Goal: Submit feedback/report problem: Submit feedback/report problem

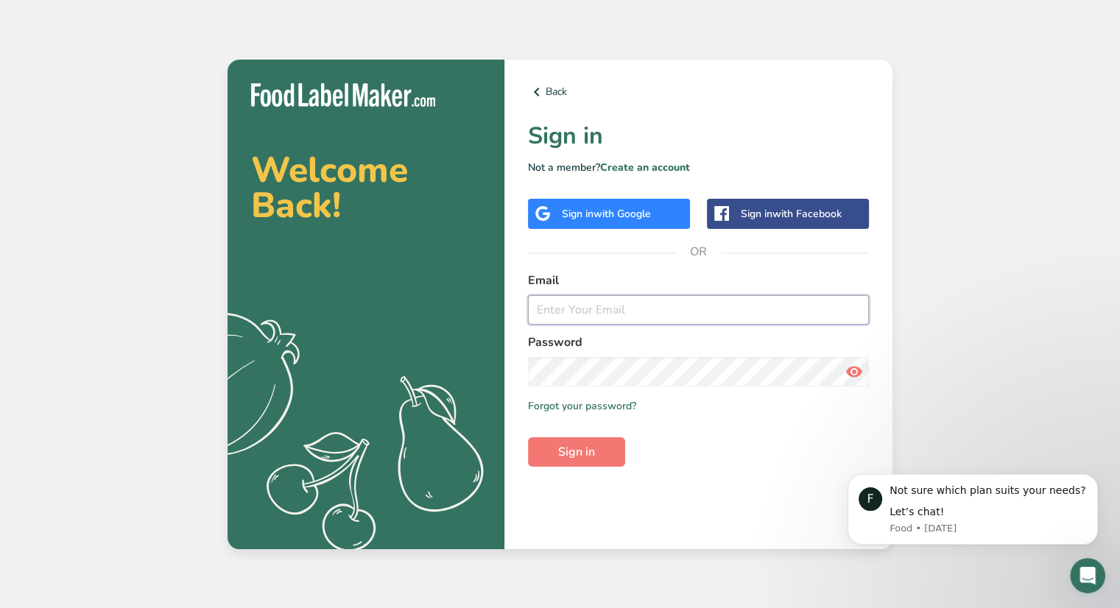
click at [605, 316] on input "email" at bounding box center [698, 309] width 341 height 29
type input "rarrambide1@gmail.com"
click at [528, 437] on button "Sign in" at bounding box center [576, 451] width 97 height 29
click at [867, 373] on span at bounding box center [854, 371] width 29 height 29
click at [586, 470] on div "Back Sign in Not a member? Create an account Sign in with Google Sign in with F…" at bounding box center [698, 305] width 388 height 490
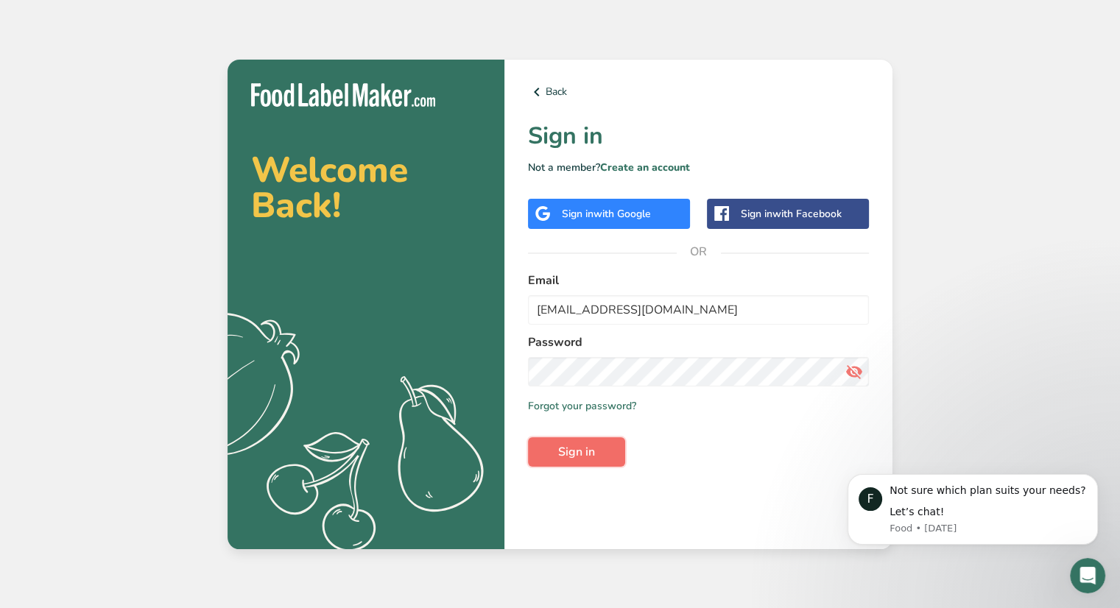
click at [591, 460] on span "Sign in" at bounding box center [576, 452] width 37 height 18
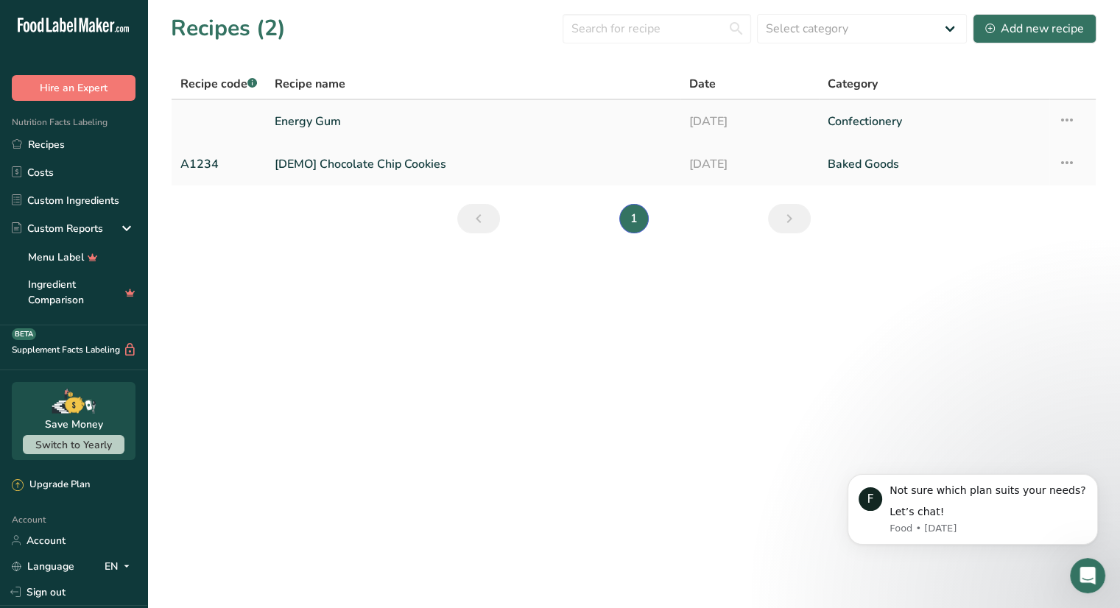
click at [330, 121] on link "Energy Gum" at bounding box center [473, 121] width 397 height 31
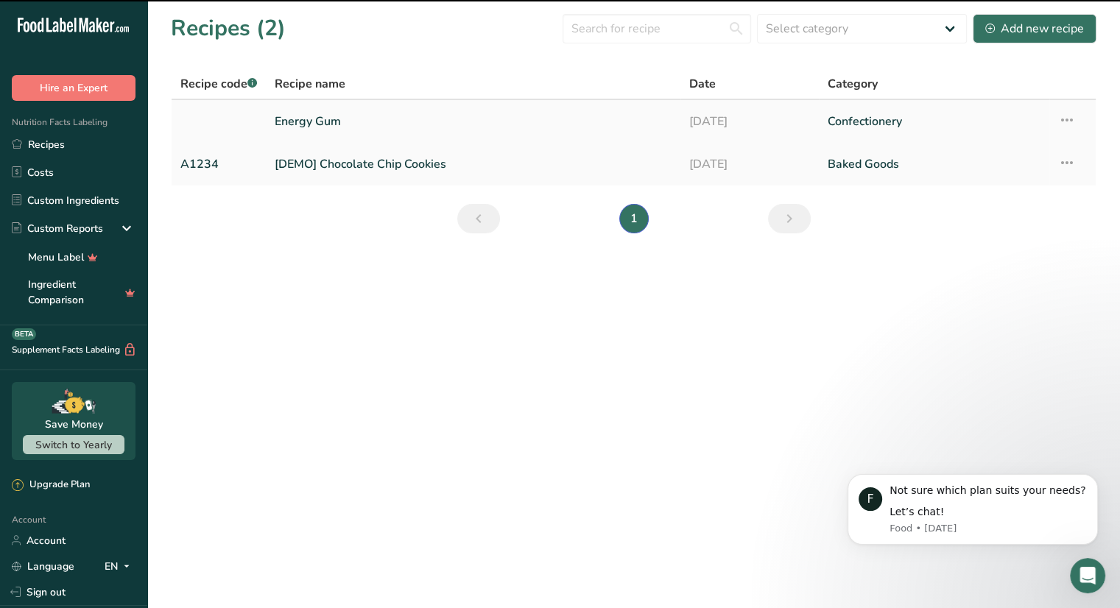
click at [404, 117] on link "Energy Gum" at bounding box center [473, 121] width 397 height 31
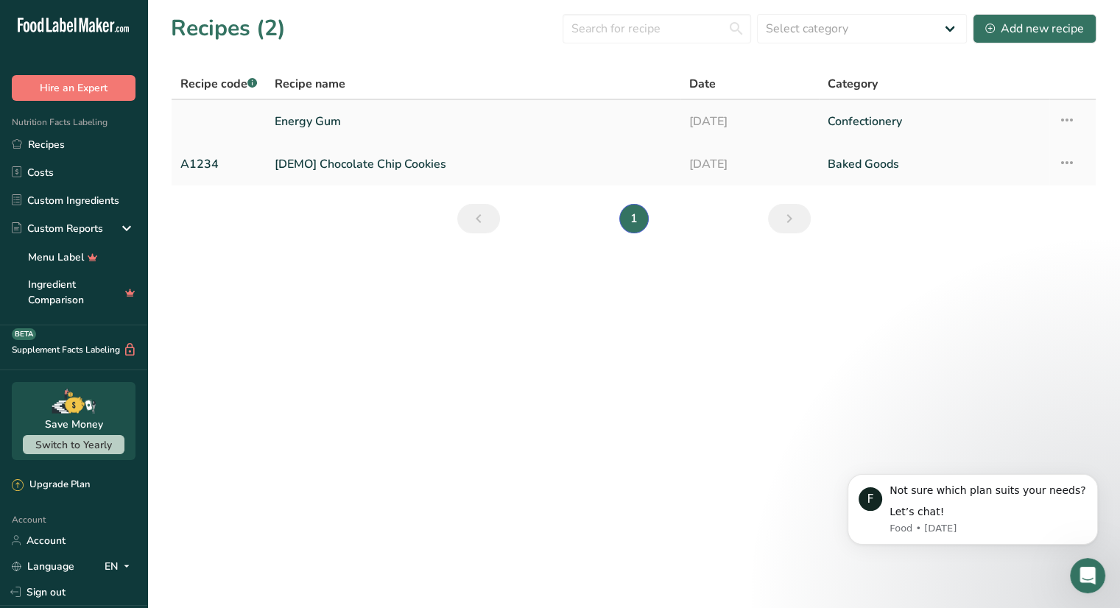
click at [331, 110] on link "Energy Gum" at bounding box center [473, 121] width 397 height 31
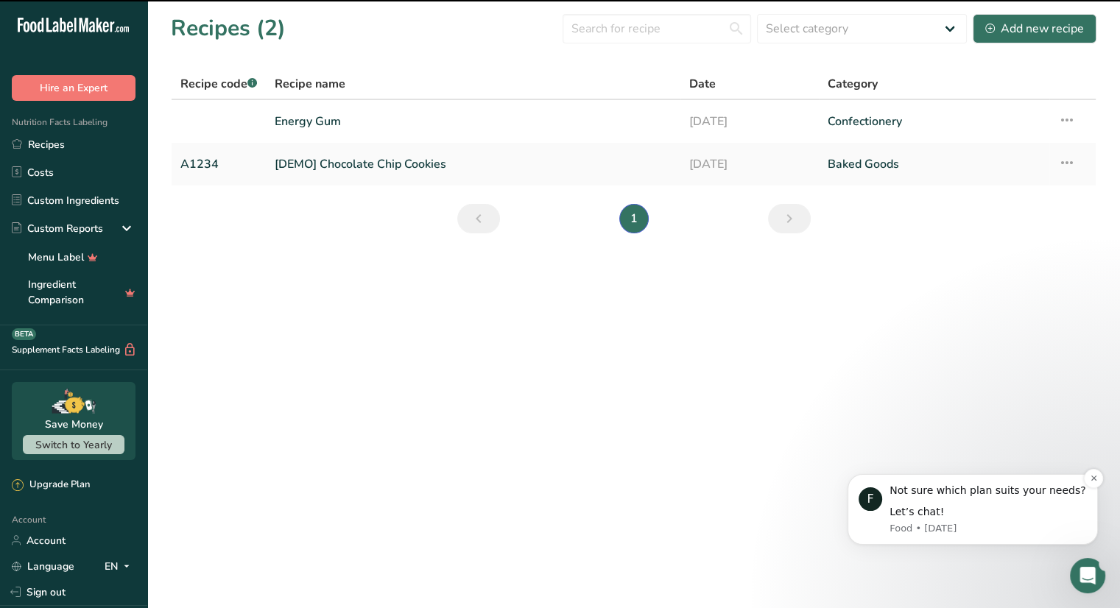
click at [1049, 500] on div "Not sure which plan suits your needs? Let’s chat!" at bounding box center [988, 502] width 197 height 36
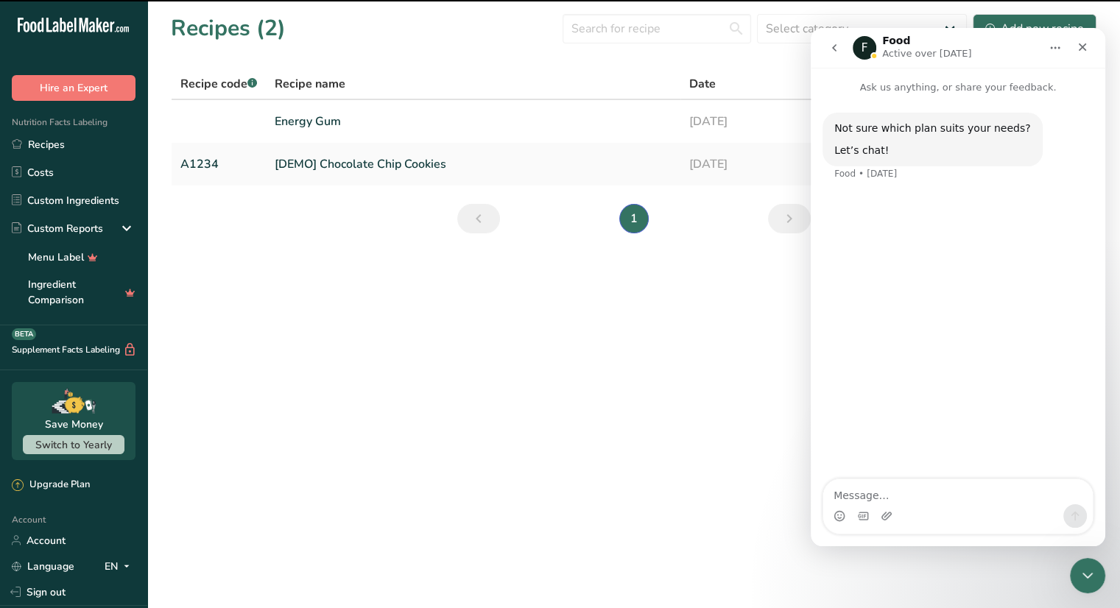
click at [826, 43] on button "go back" at bounding box center [834, 48] width 28 height 28
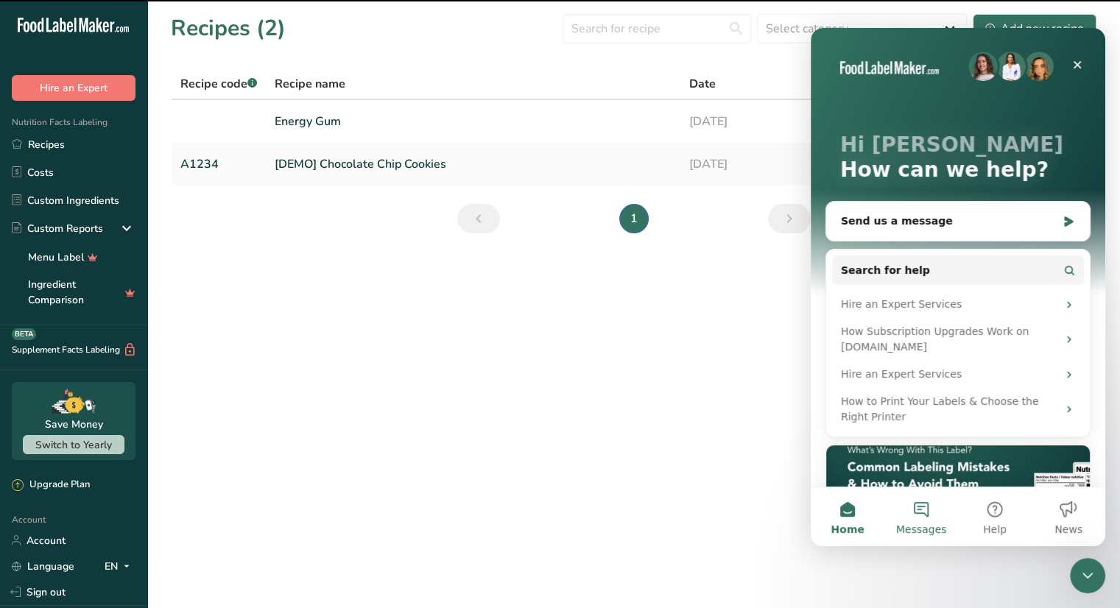
click at [915, 524] on span "Messages" at bounding box center [921, 529] width 51 height 10
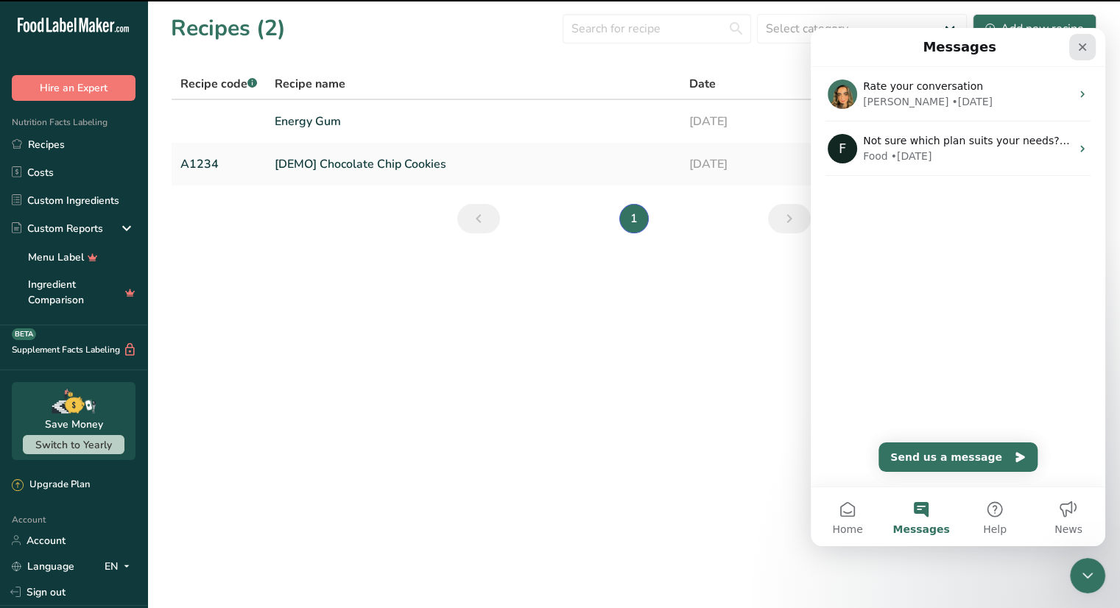
click at [1081, 45] on icon "Close" at bounding box center [1083, 47] width 8 height 8
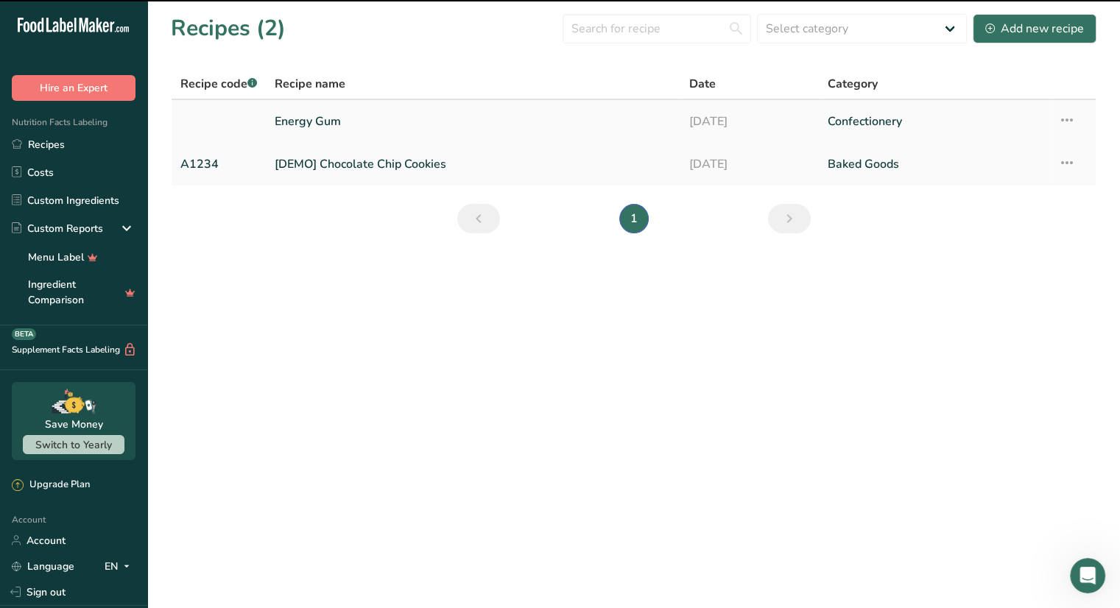
click at [1069, 119] on icon at bounding box center [1067, 120] width 18 height 27
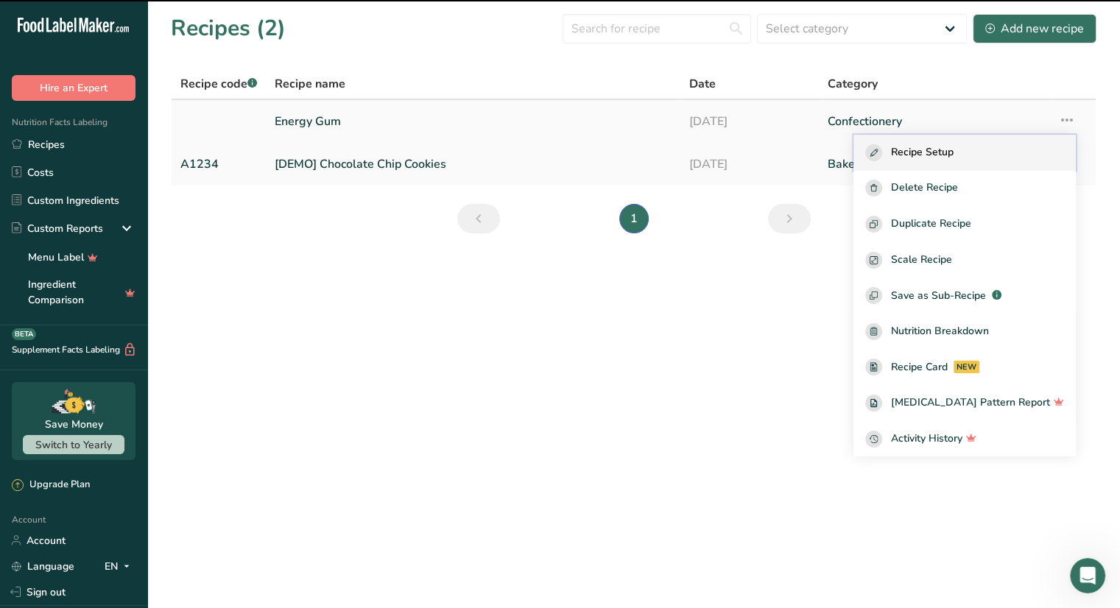
click at [983, 160] on div "Recipe Setup" at bounding box center [964, 152] width 199 height 17
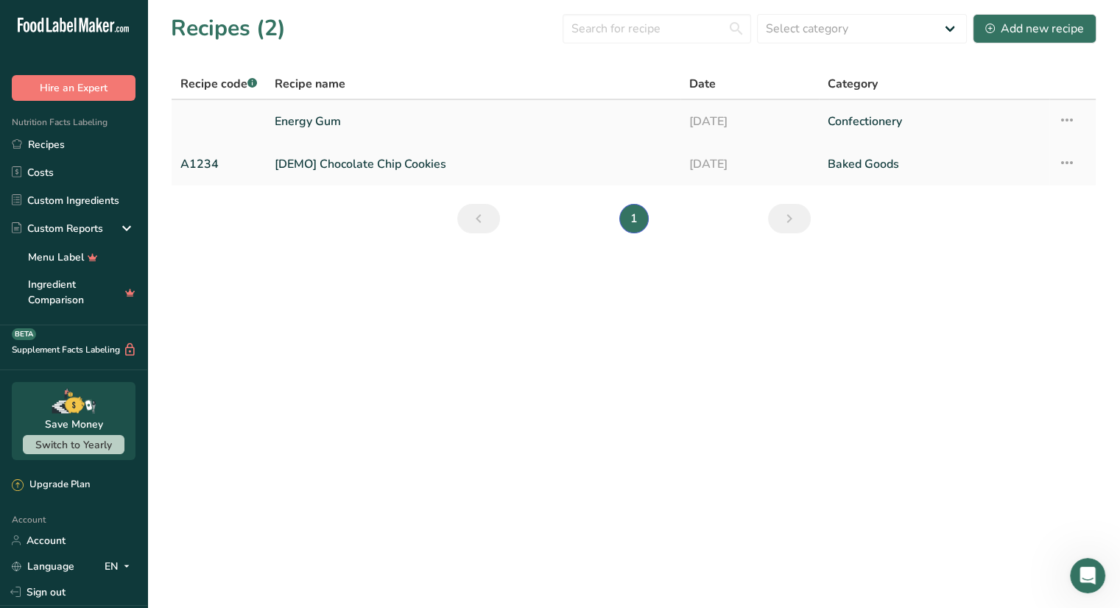
click at [1063, 116] on icon at bounding box center [1067, 120] width 18 height 27
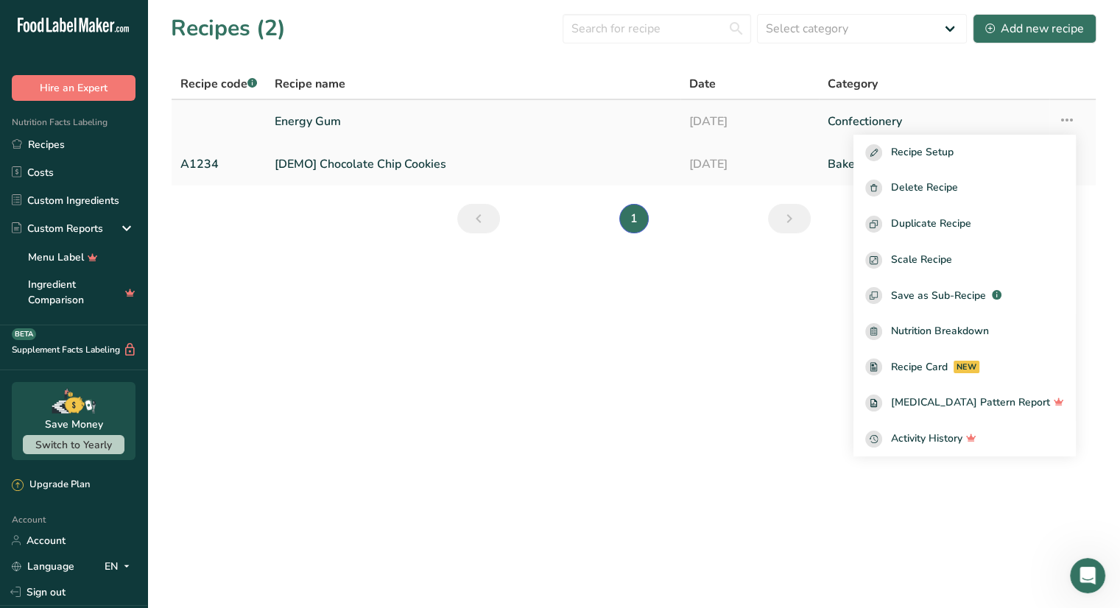
click at [676, 119] on td "Energy Gum" at bounding box center [473, 121] width 415 height 43
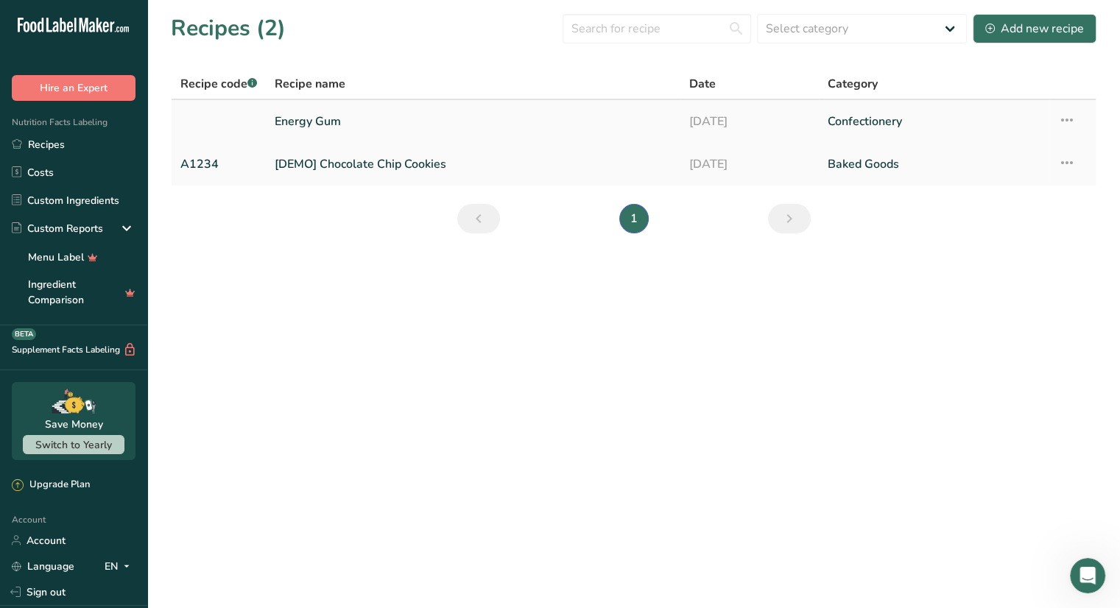
click at [816, 122] on td "15-02-2025" at bounding box center [749, 121] width 138 height 43
click at [1072, 125] on icon at bounding box center [1067, 120] width 18 height 27
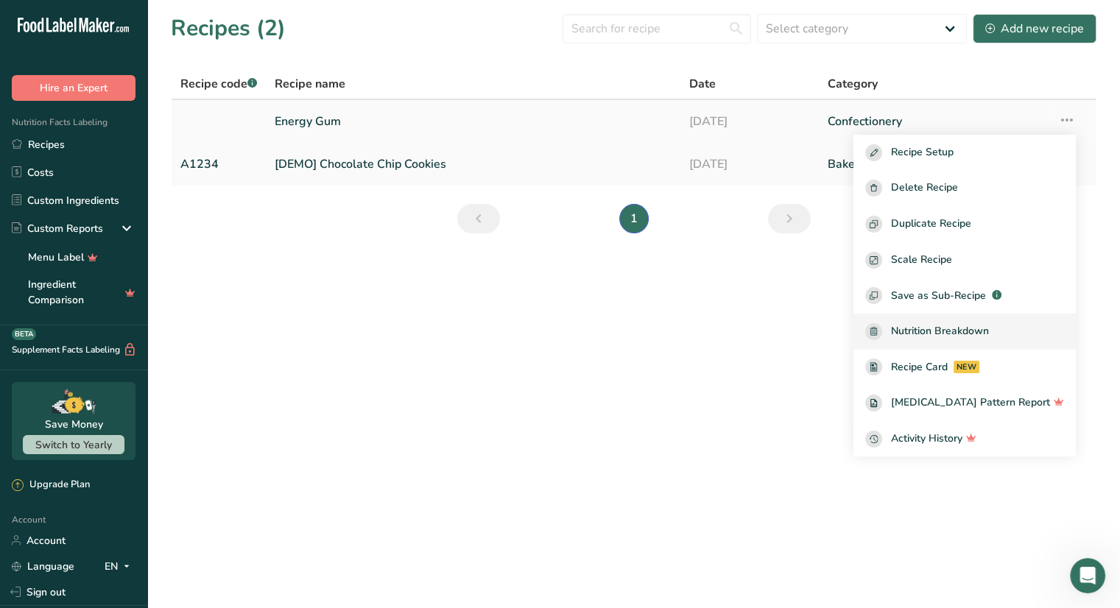
click at [943, 337] on span "Nutrition Breakdown" at bounding box center [940, 331] width 98 height 17
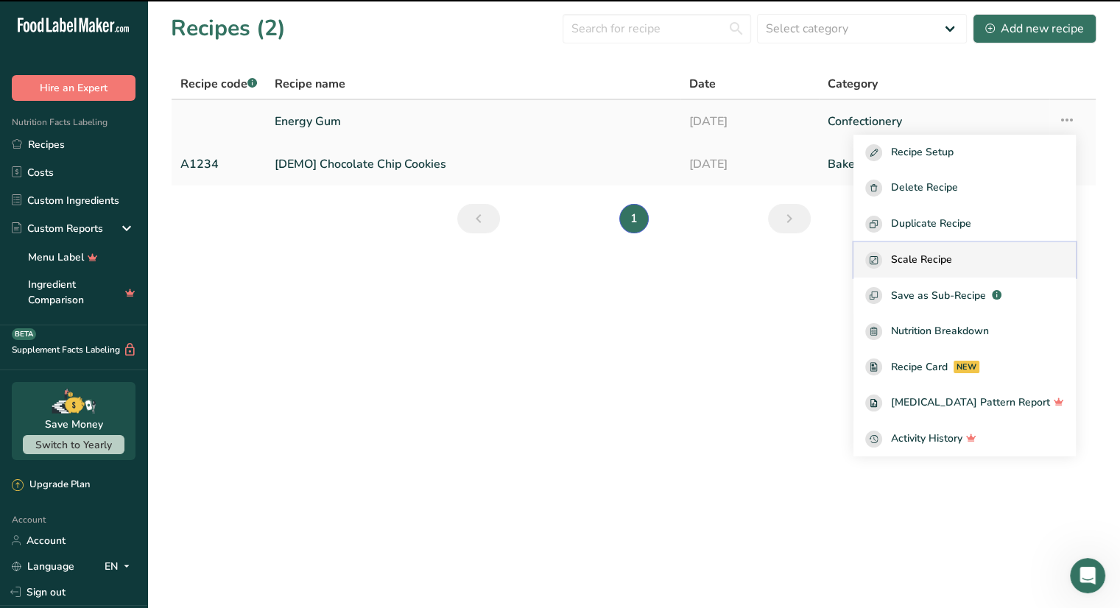
click at [979, 267] on div "Scale Recipe" at bounding box center [964, 260] width 199 height 17
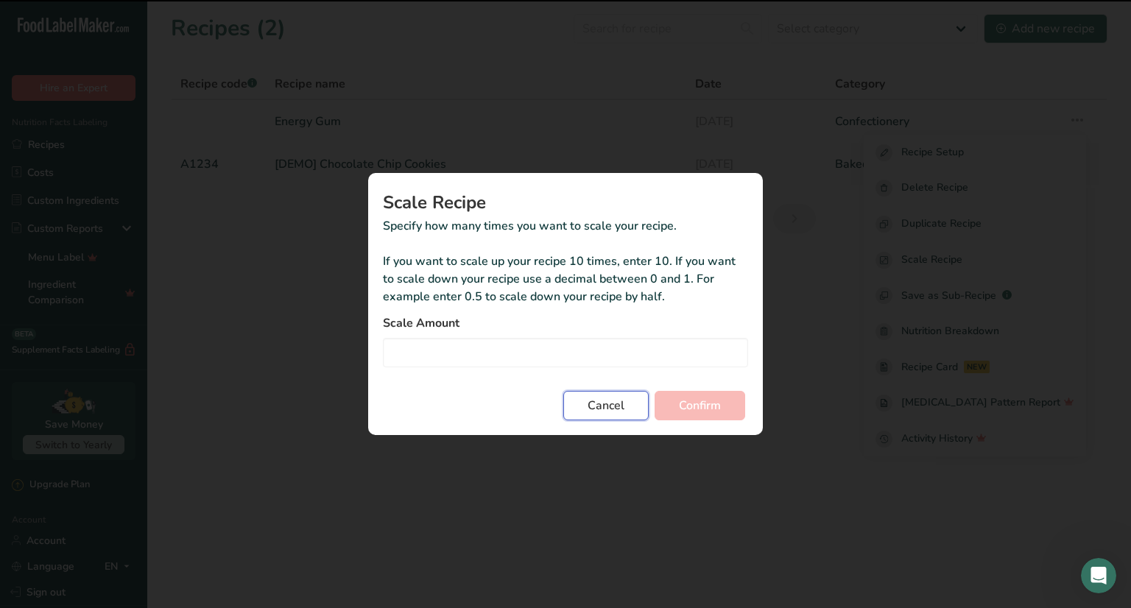
click at [596, 401] on span "Cancel" at bounding box center [606, 406] width 37 height 18
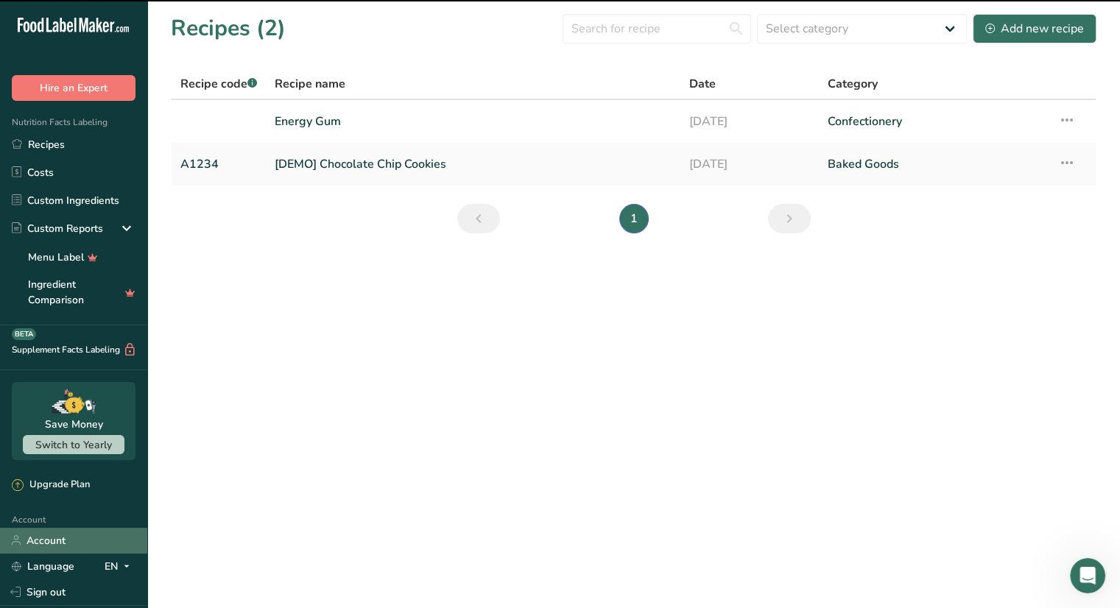
click at [56, 538] on link "Account" at bounding box center [73, 541] width 147 height 26
click at [351, 163] on link "[DEMO] Chocolate Chip Cookies" at bounding box center [473, 164] width 397 height 31
click at [622, 163] on link "[DEMO] Chocolate Chip Cookies" at bounding box center [473, 164] width 397 height 31
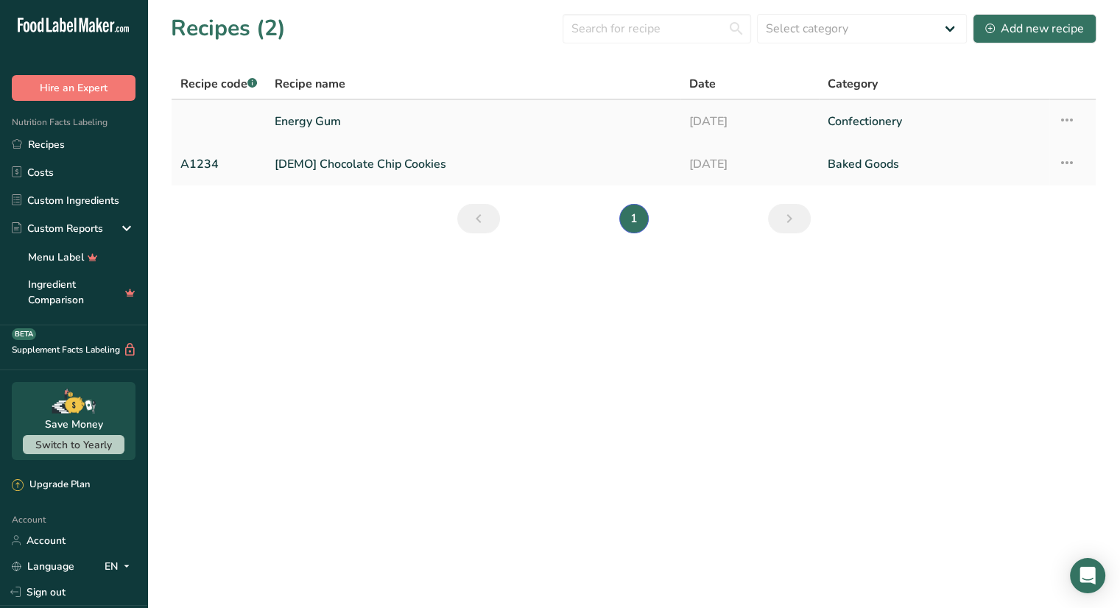
click at [321, 124] on link "Energy Gum" at bounding box center [473, 121] width 397 height 31
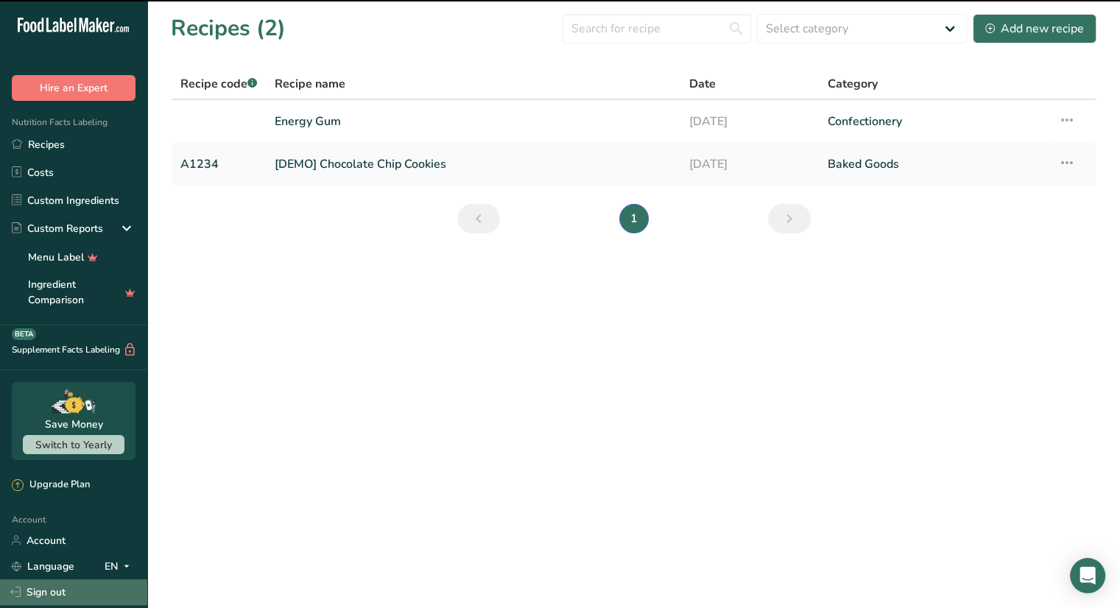
click at [56, 588] on link "Sign out" at bounding box center [73, 593] width 147 height 26
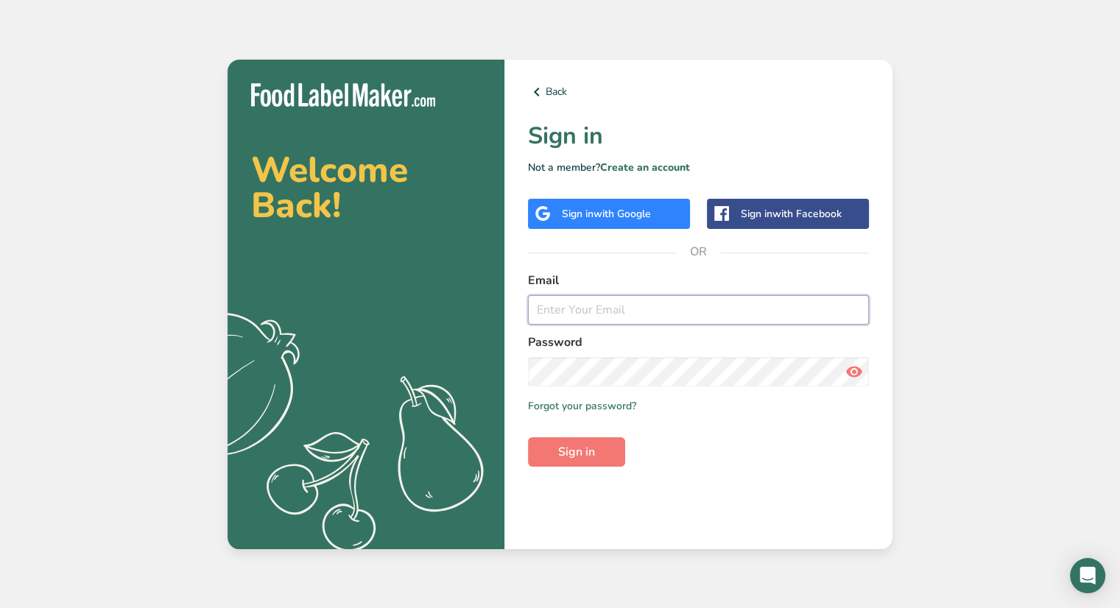
click at [578, 299] on input "email" at bounding box center [698, 309] width 341 height 29
type input "[PERSON_NAME][EMAIL_ADDRESS][DOMAIN_NAME]"
click at [569, 444] on span "Sign in" at bounding box center [576, 452] width 37 height 18
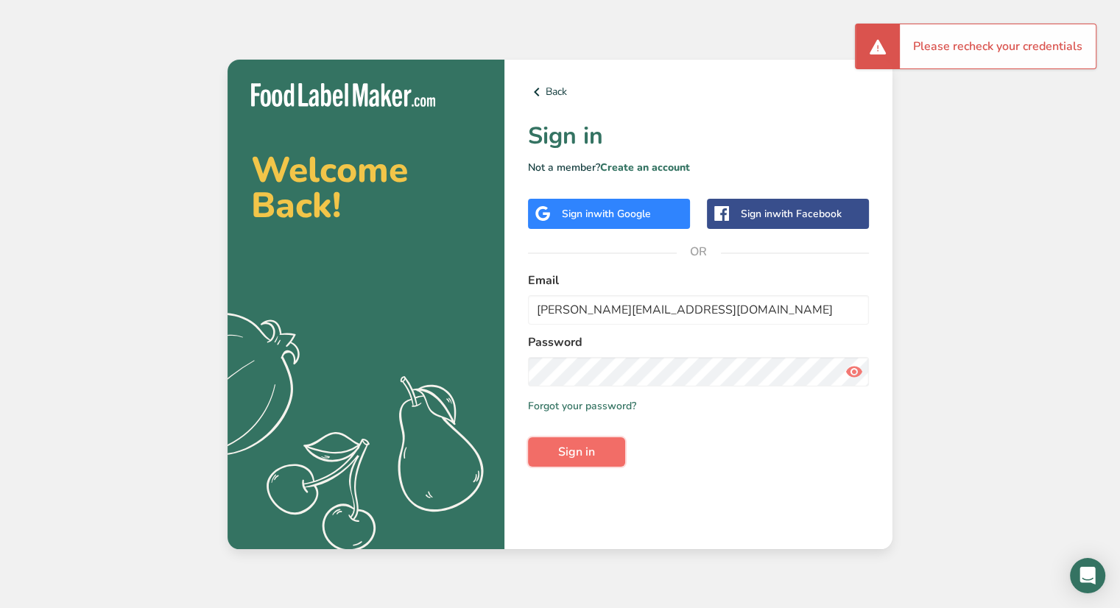
click at [603, 460] on button "Sign in" at bounding box center [576, 451] width 97 height 29
click at [580, 210] on div "Sign in with Google" at bounding box center [606, 213] width 89 height 15
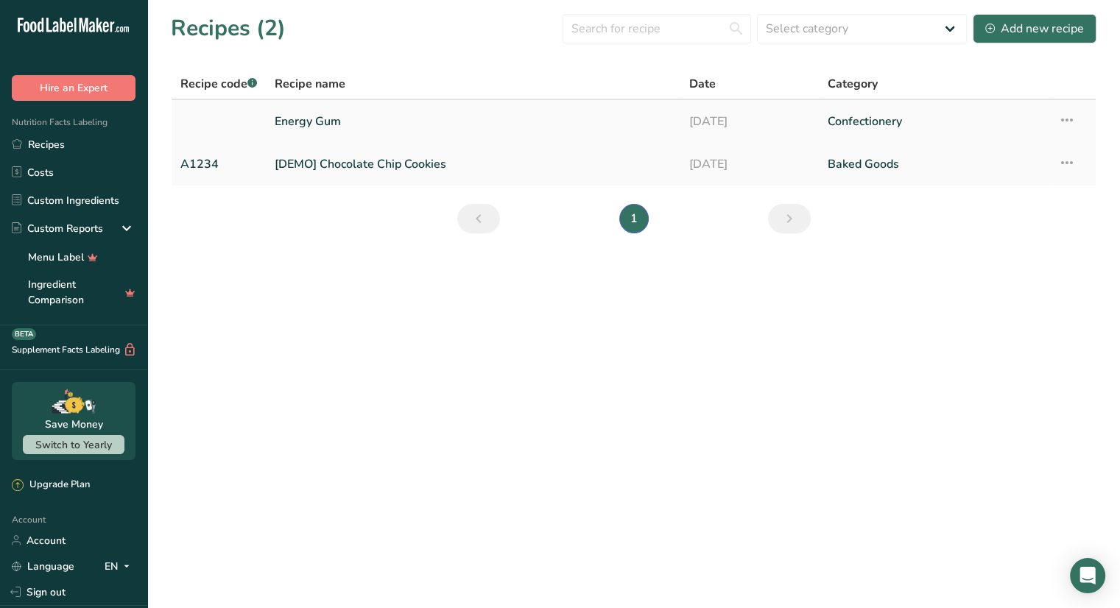
click at [320, 101] on td "Energy Gum" at bounding box center [473, 121] width 415 height 43
click at [327, 110] on link "Energy Gum" at bounding box center [473, 121] width 397 height 31
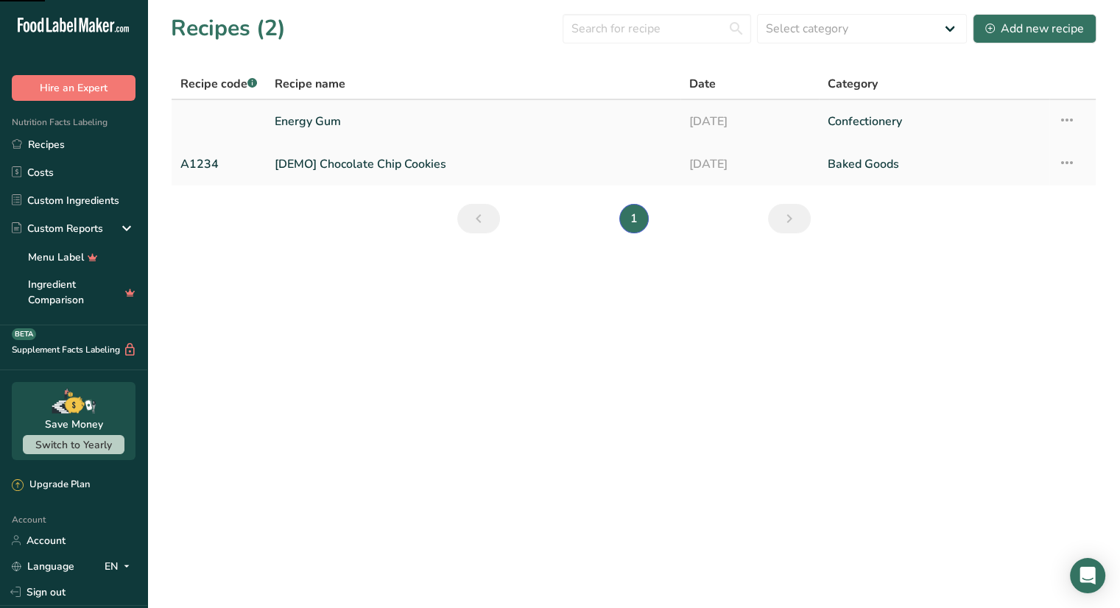
click at [327, 110] on link "Energy Gum" at bounding box center [473, 121] width 397 height 31
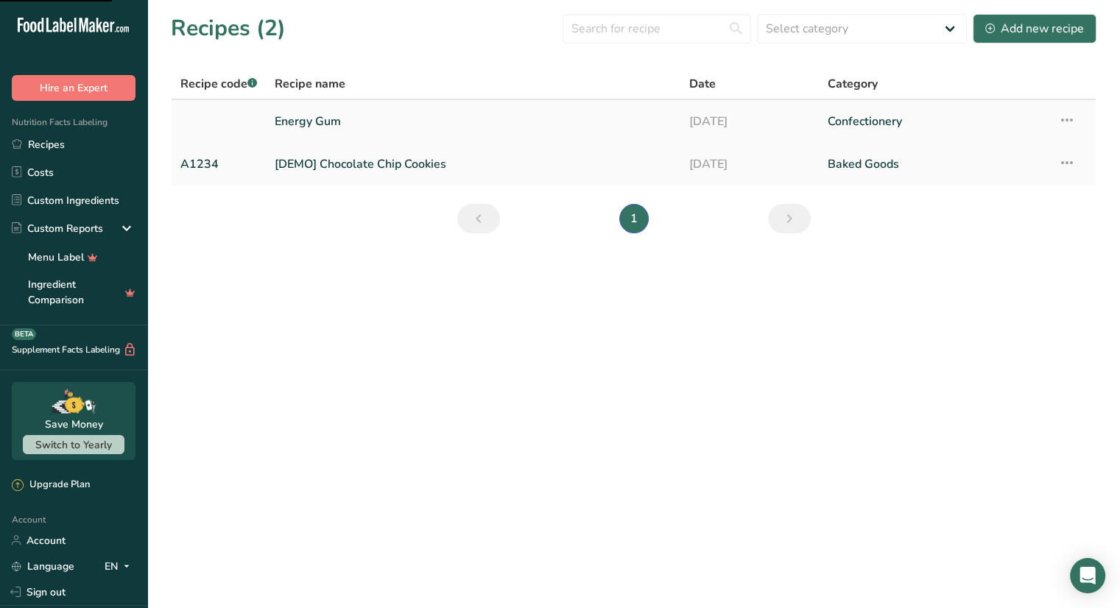
click at [1059, 122] on icon at bounding box center [1067, 120] width 18 height 27
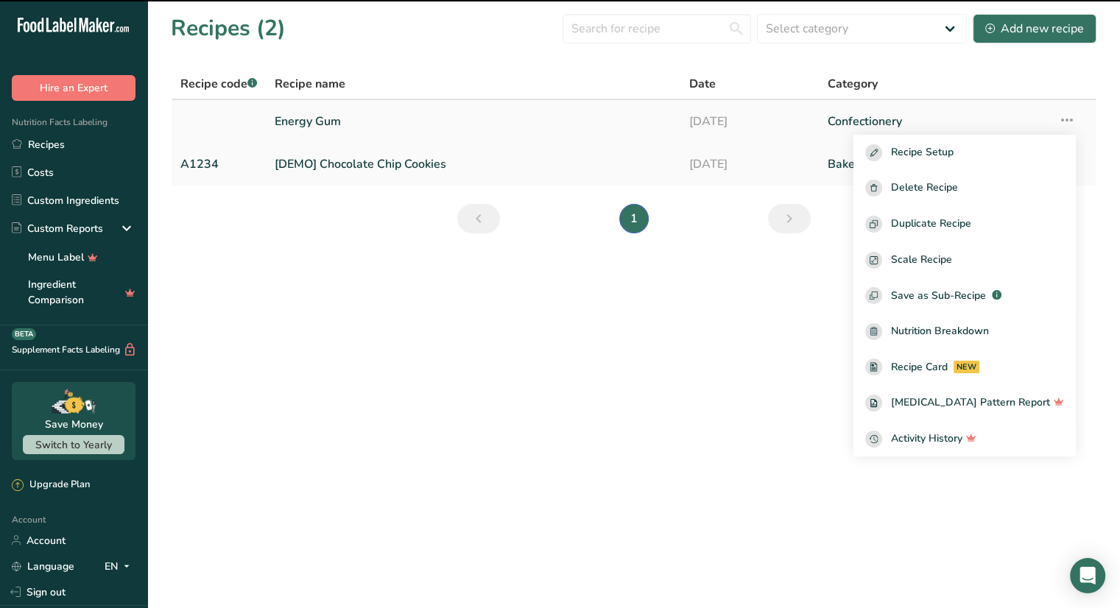
click at [371, 116] on link "Energy Gum" at bounding box center [473, 121] width 397 height 31
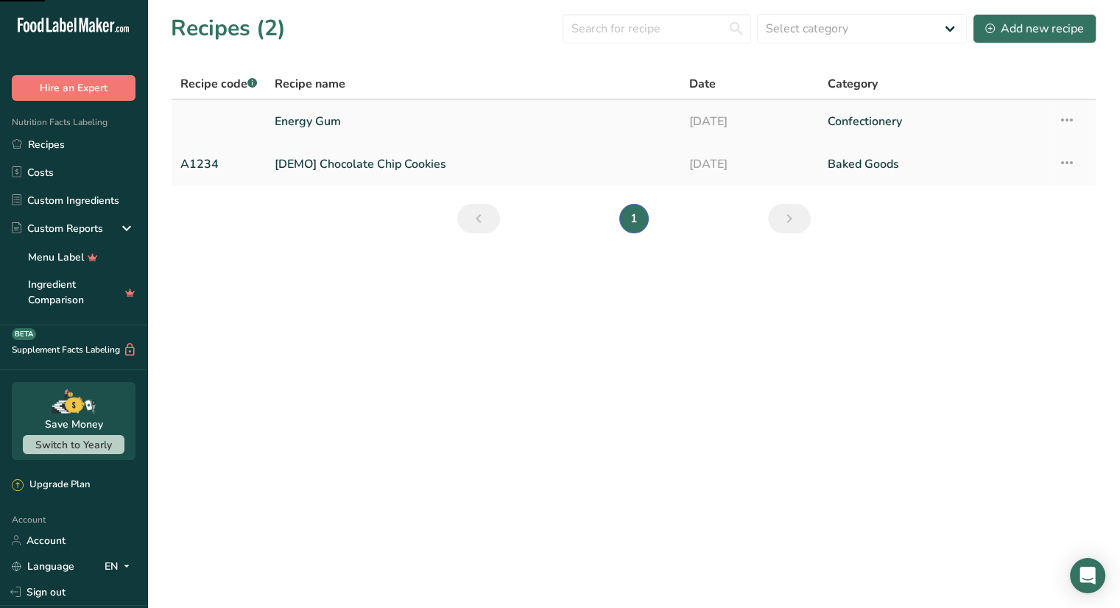
click at [377, 116] on link "Energy Gum" at bounding box center [473, 121] width 397 height 31
click at [333, 130] on link "Energy Gum" at bounding box center [473, 121] width 397 height 31
drag, startPoint x: 301, startPoint y: 91, endPoint x: 311, endPoint y: 117, distance: 27.5
click at [301, 91] on span "Recipe name" at bounding box center [310, 84] width 71 height 18
click at [315, 130] on link "Energy Gum" at bounding box center [473, 121] width 397 height 31
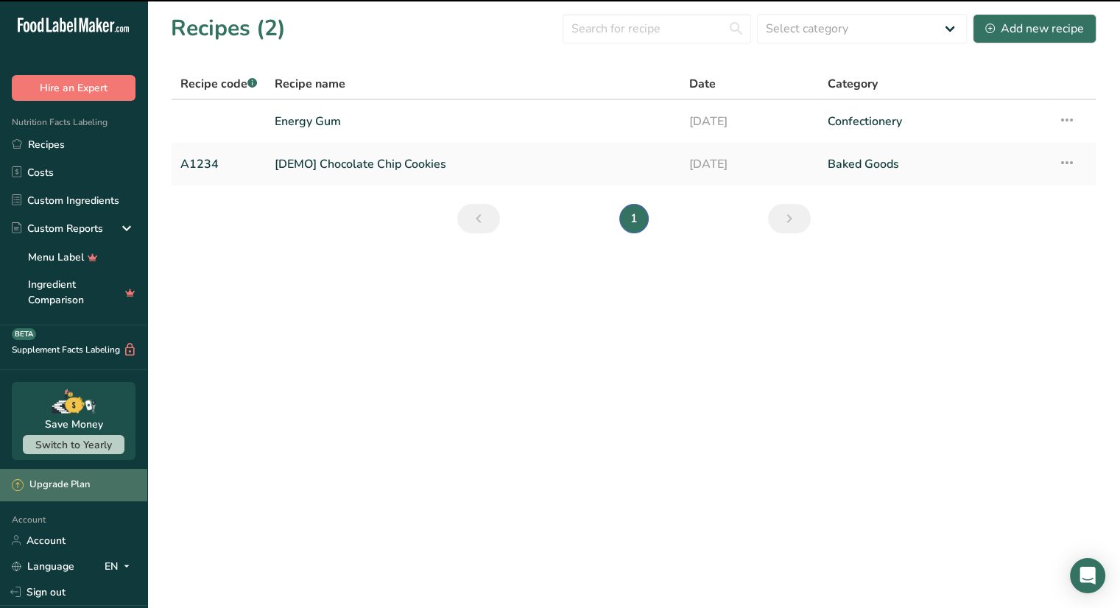
click at [35, 488] on div "Upgrade Plan" at bounding box center [51, 485] width 78 height 15
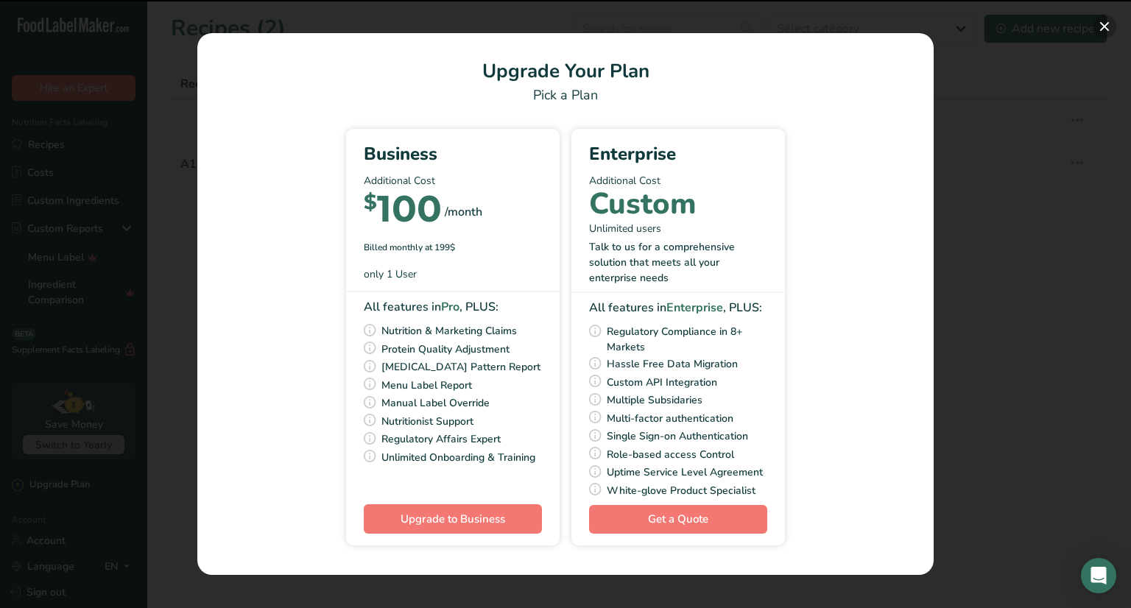
click at [1099, 26] on button "Pick Your Pricing Plan Modal" at bounding box center [1105, 27] width 24 height 24
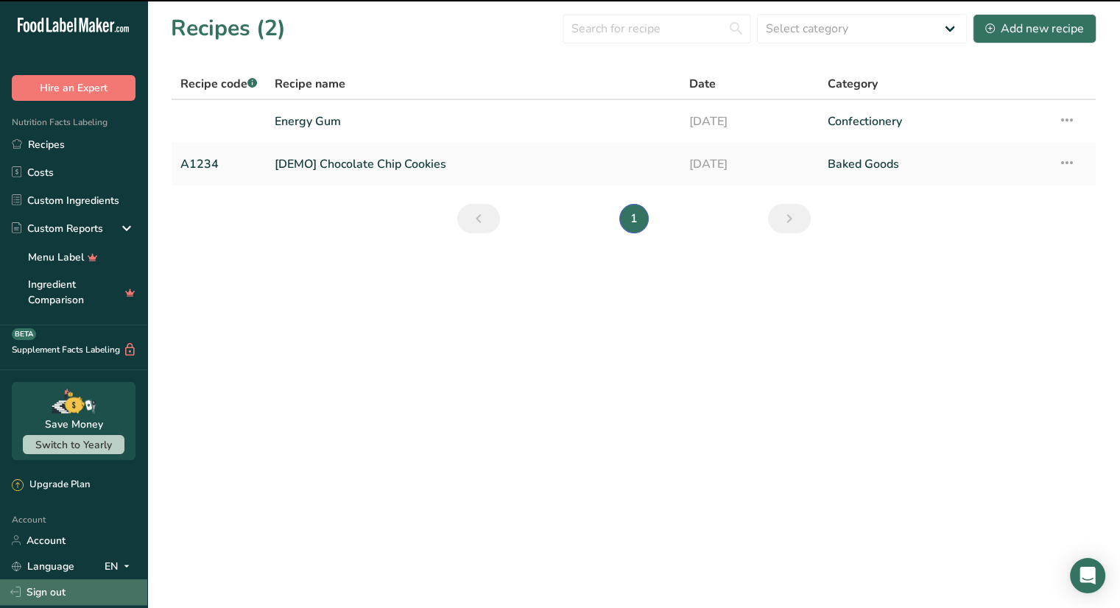
click at [58, 587] on link "Sign out" at bounding box center [73, 593] width 147 height 26
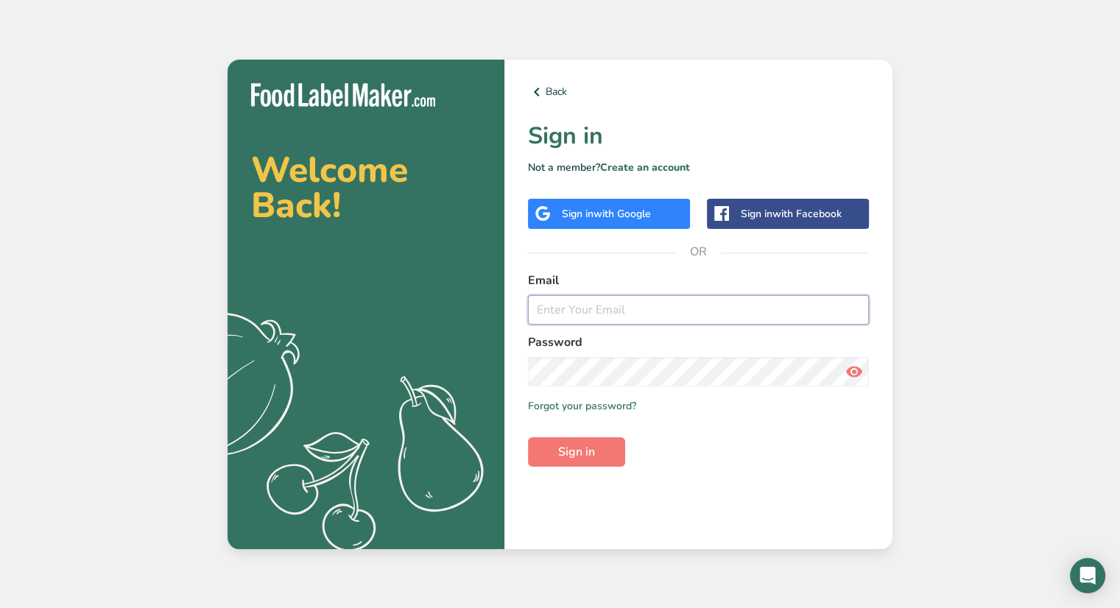
click at [614, 316] on input "email" at bounding box center [698, 309] width 341 height 29
type input "[EMAIL_ADDRESS][DOMAIN_NAME]"
click at [621, 386] on div at bounding box center [698, 371] width 341 height 29
click at [528, 437] on button "Sign in" at bounding box center [576, 451] width 97 height 29
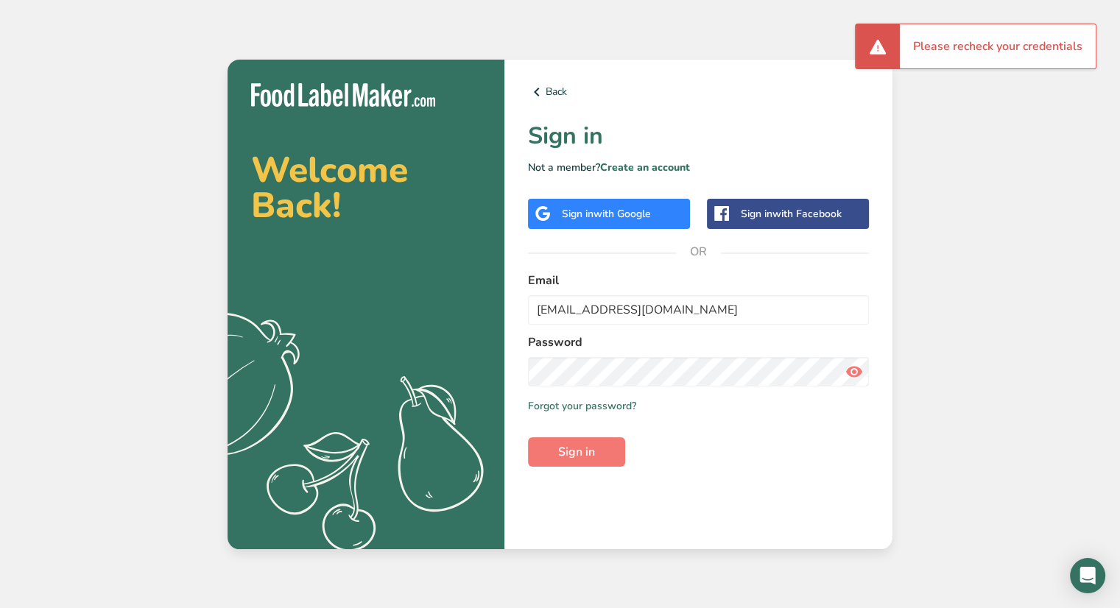
click at [856, 372] on icon at bounding box center [854, 372] width 18 height 27
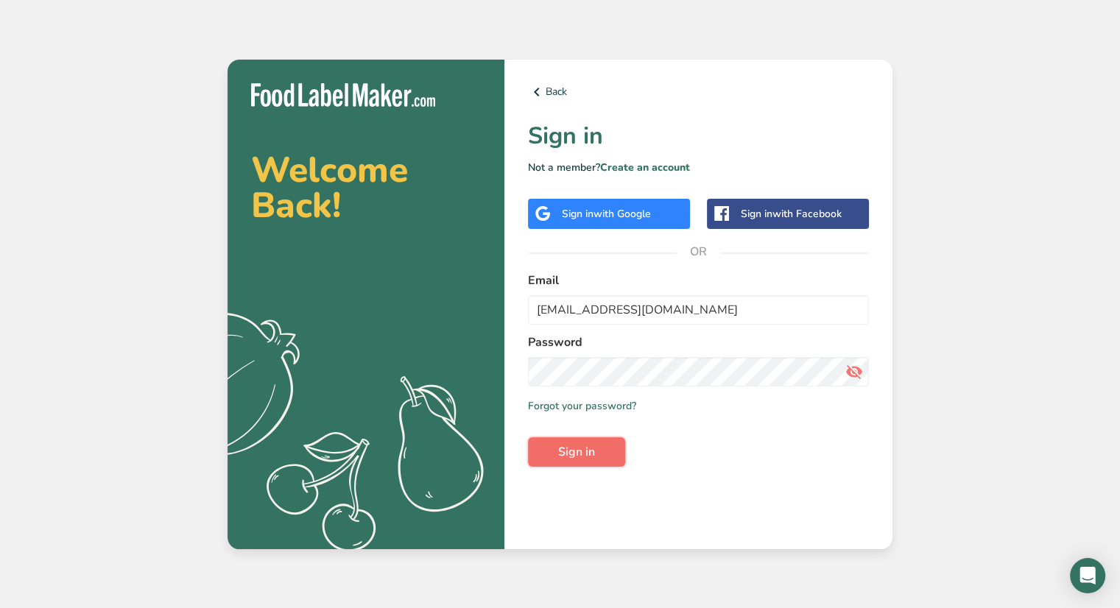
click at [550, 453] on button "Sign in" at bounding box center [576, 451] width 97 height 29
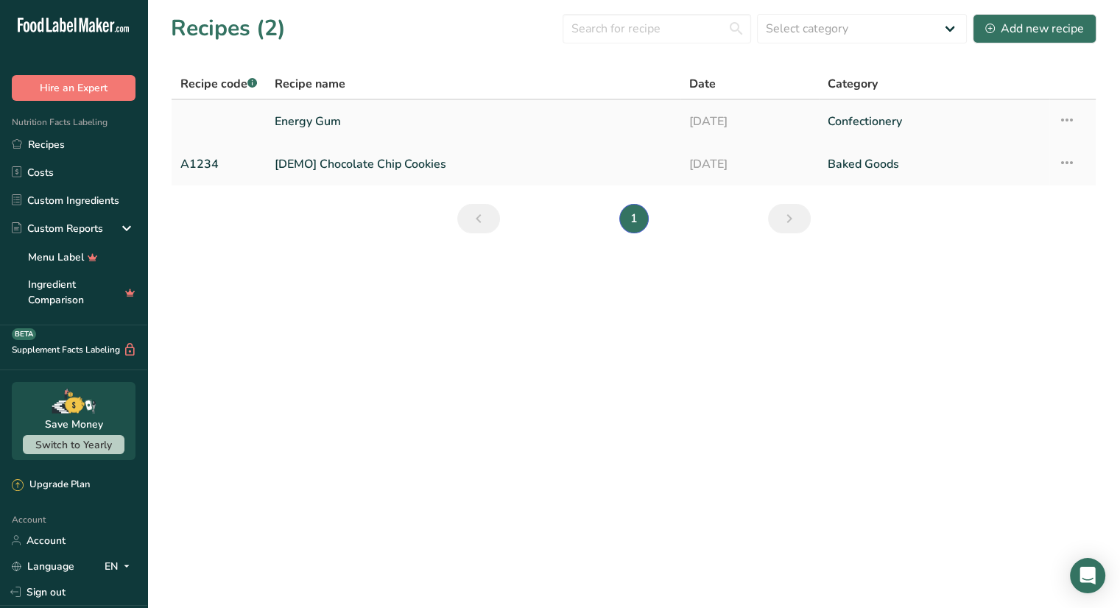
click at [330, 133] on link "Energy Gum" at bounding box center [473, 121] width 397 height 31
click at [342, 129] on link "Energy Gum" at bounding box center [473, 121] width 397 height 31
click at [1085, 565] on div "Open Intercom Messenger" at bounding box center [1088, 576] width 39 height 39
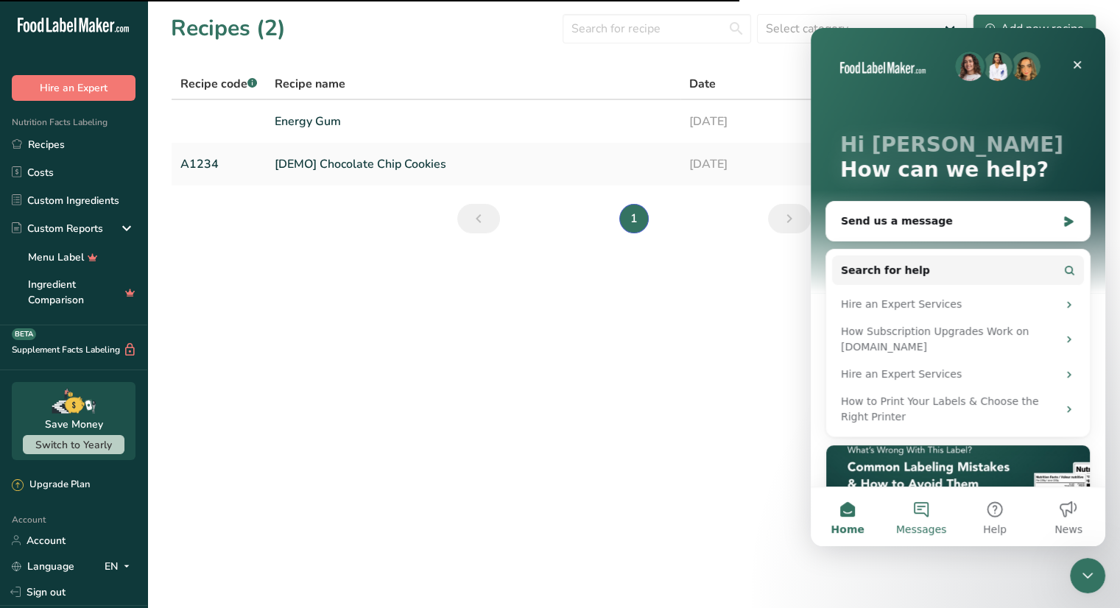
click at [947, 531] on button "Messages" at bounding box center [921, 517] width 74 height 59
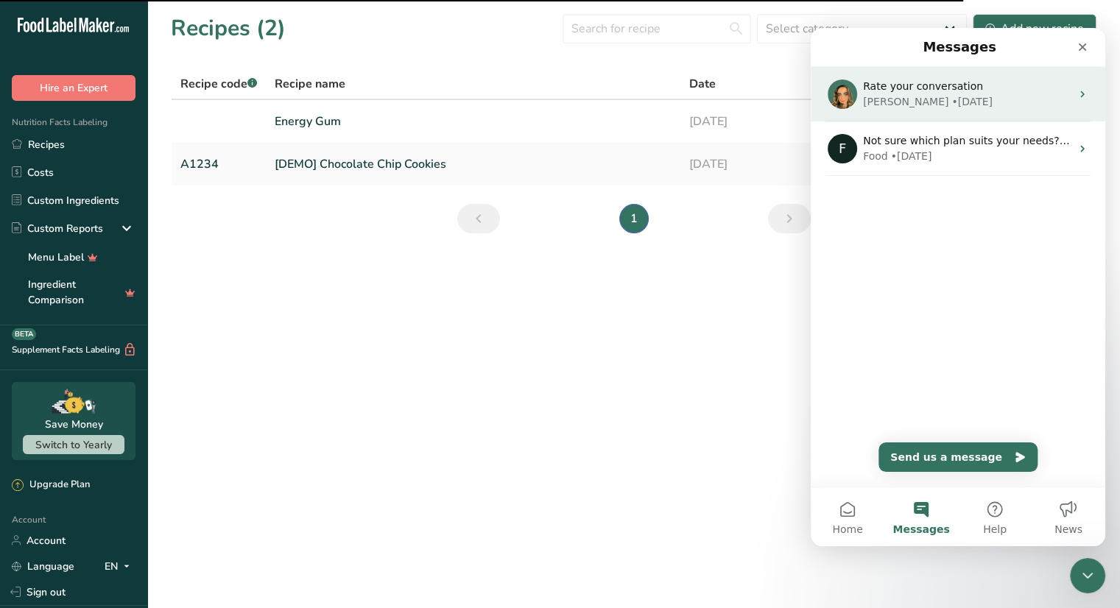
click at [951, 94] on div "• 1w ago" at bounding box center [971, 101] width 41 height 15
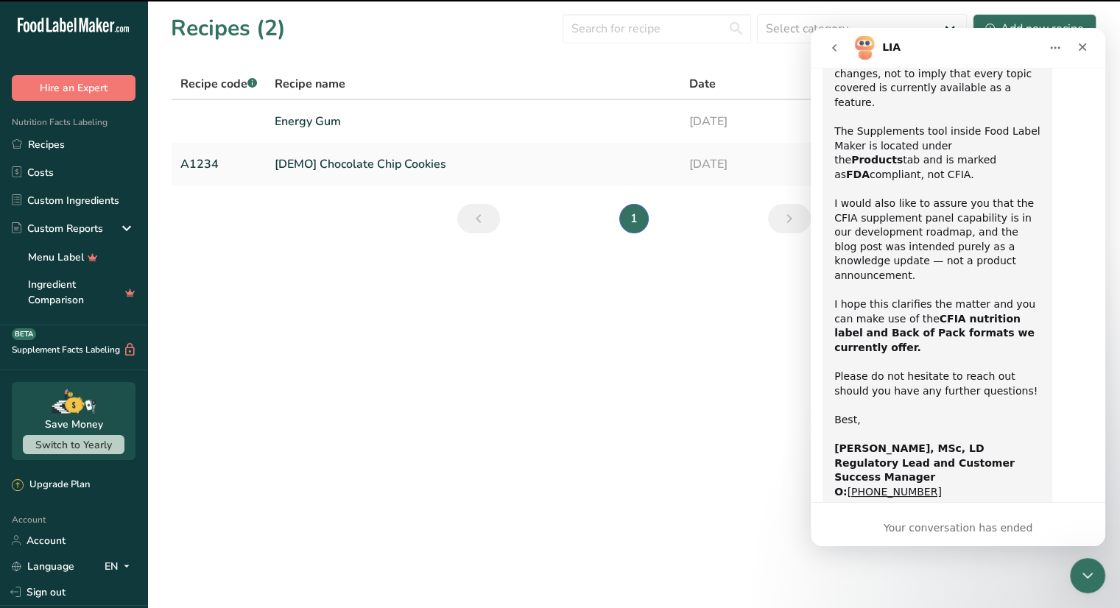
scroll to position [1891, 0]
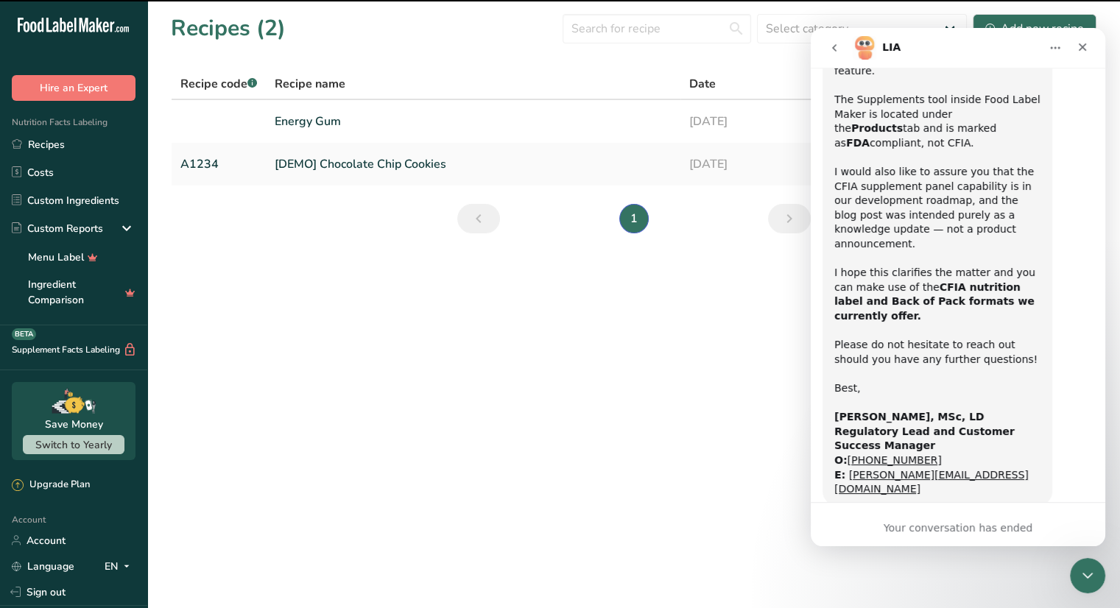
click at [939, 521] on div "Your conversation has ended" at bounding box center [958, 528] width 295 height 15
click at [826, 49] on button "go back" at bounding box center [834, 48] width 28 height 28
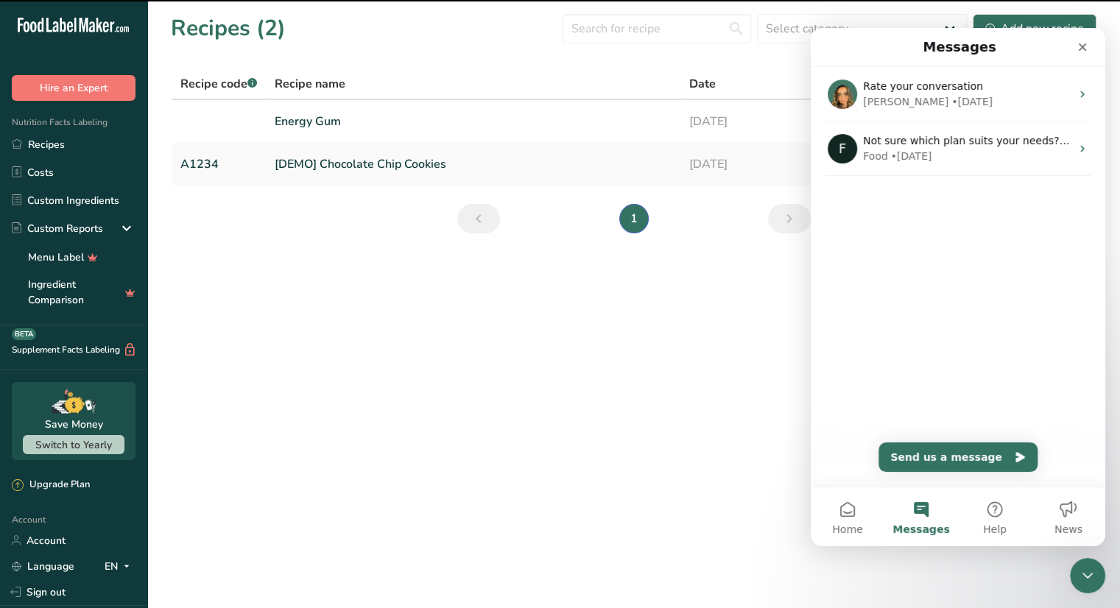
scroll to position [0, 0]
click at [949, 450] on button "Send us a message" at bounding box center [958, 457] width 159 height 29
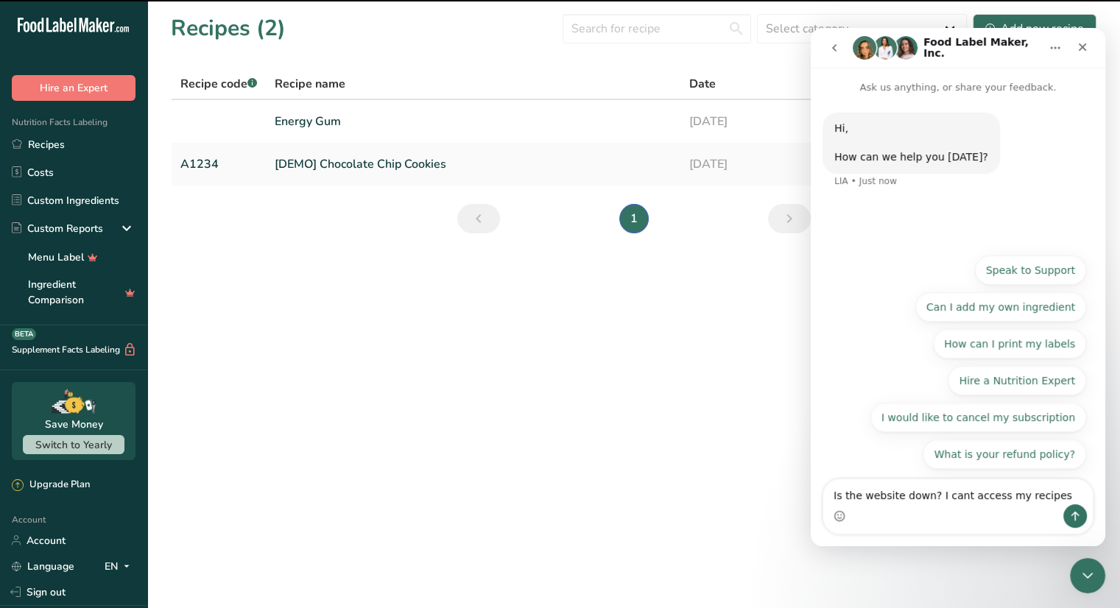
type textarea "Is the website down? I cant access my recipes"
click at [1079, 506] on button "Send a message…" at bounding box center [1075, 516] width 24 height 24
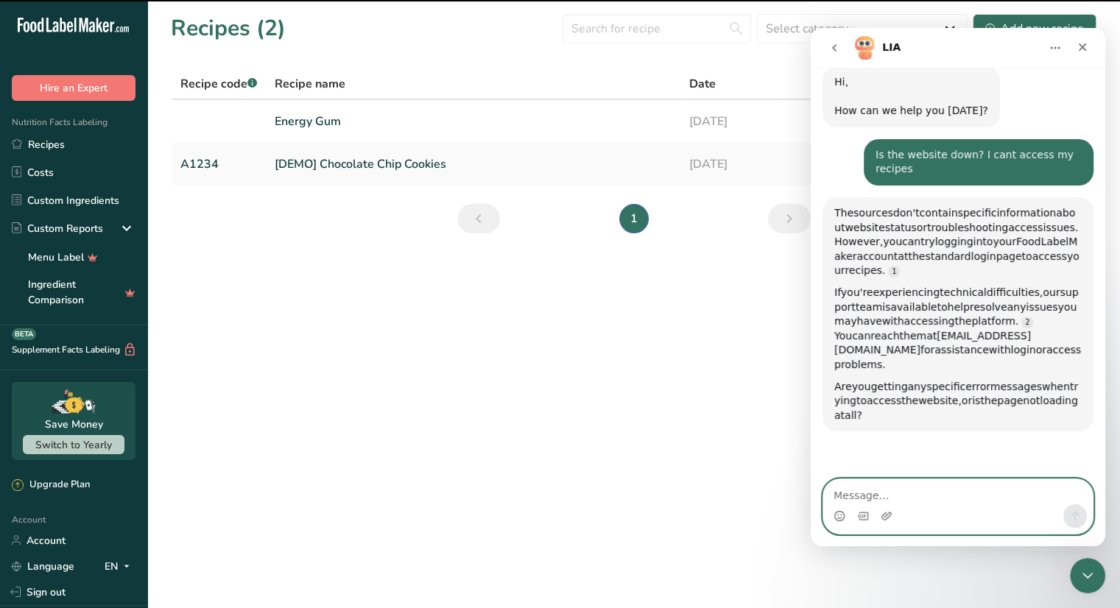
scroll to position [121, 0]
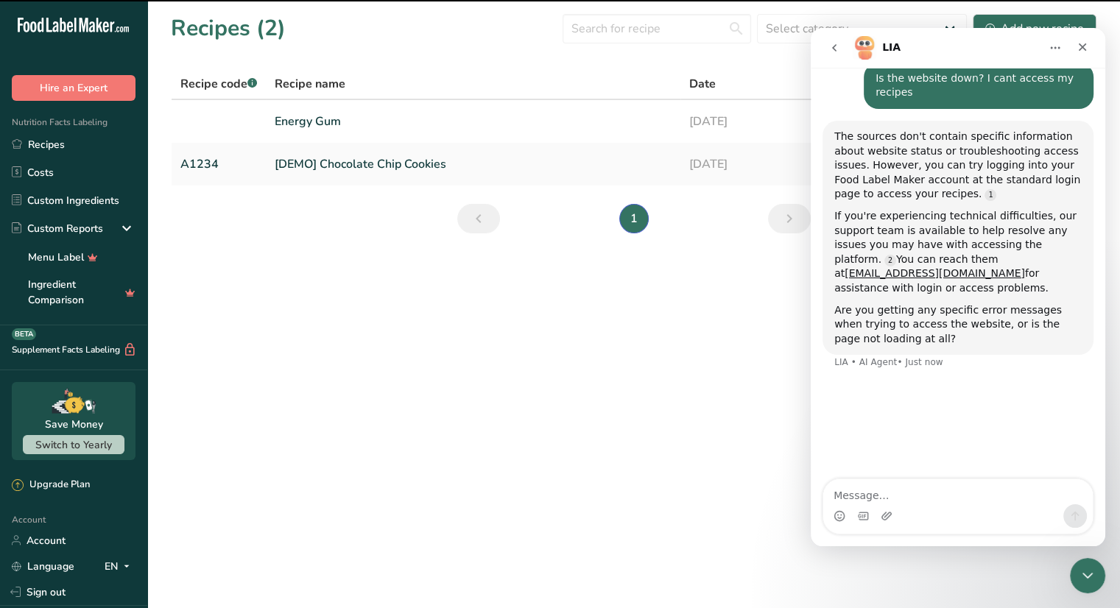
click at [914, 244] on div "If you're experiencing technical difficulties, our support team is available to…" at bounding box center [957, 252] width 247 height 87
click at [930, 497] on textarea "Message…" at bounding box center [958, 491] width 270 height 25
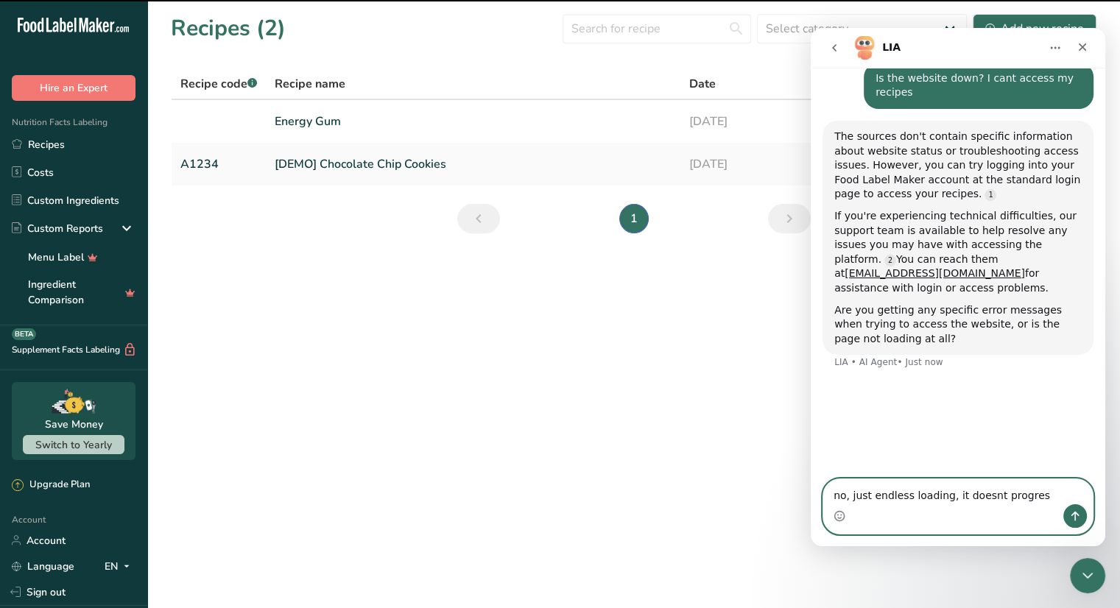
type textarea "no, just endless loading, it doesnt progress"
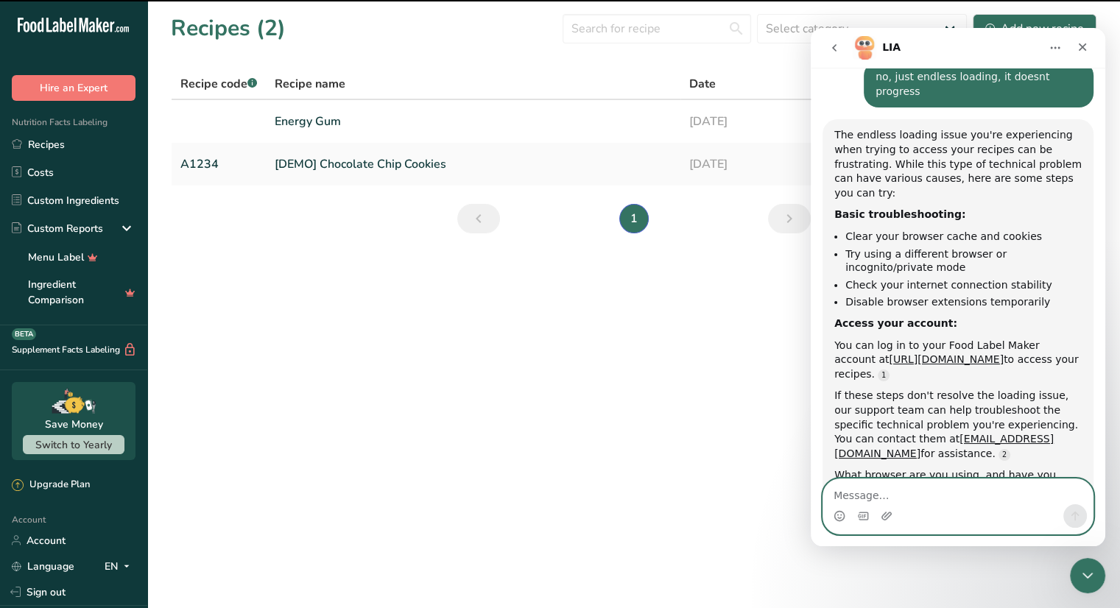
scroll to position [2, 0]
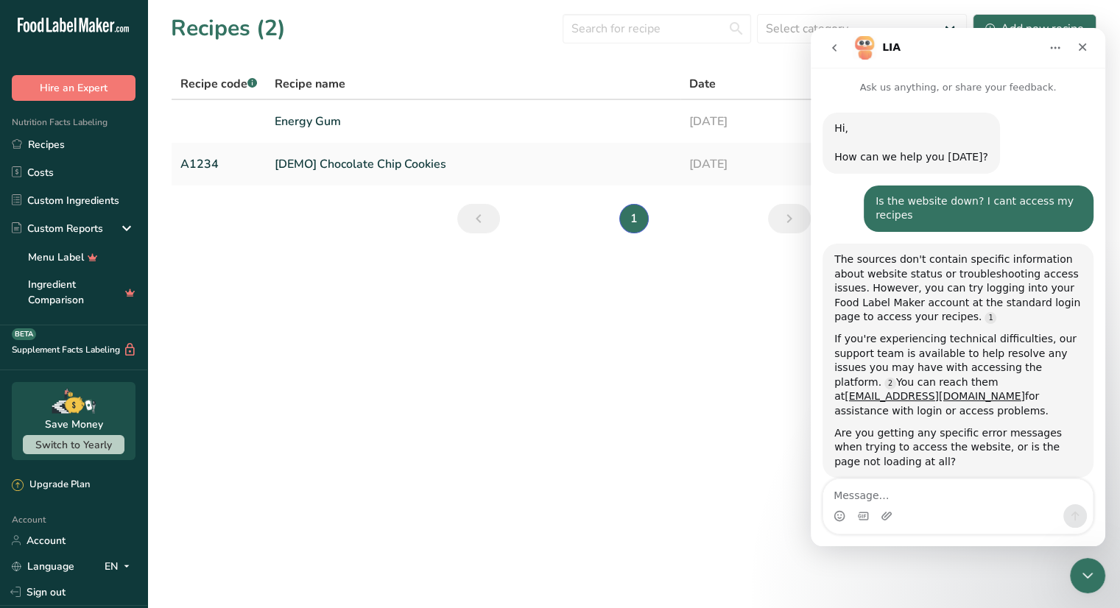
scroll to position [443, 0]
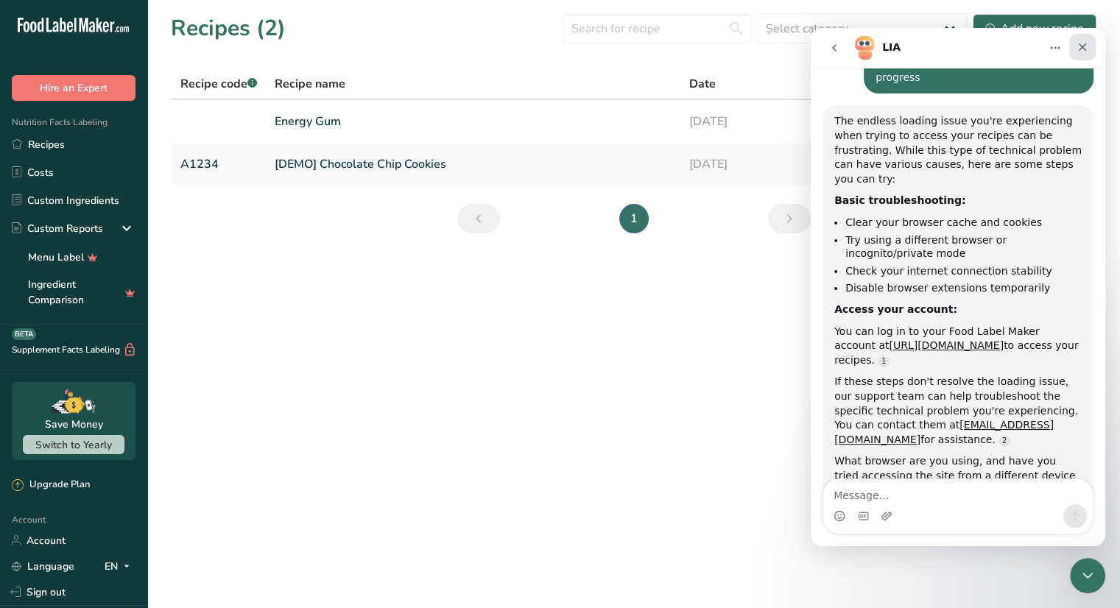
click at [1083, 49] on icon "Close" at bounding box center [1083, 47] width 12 height 12
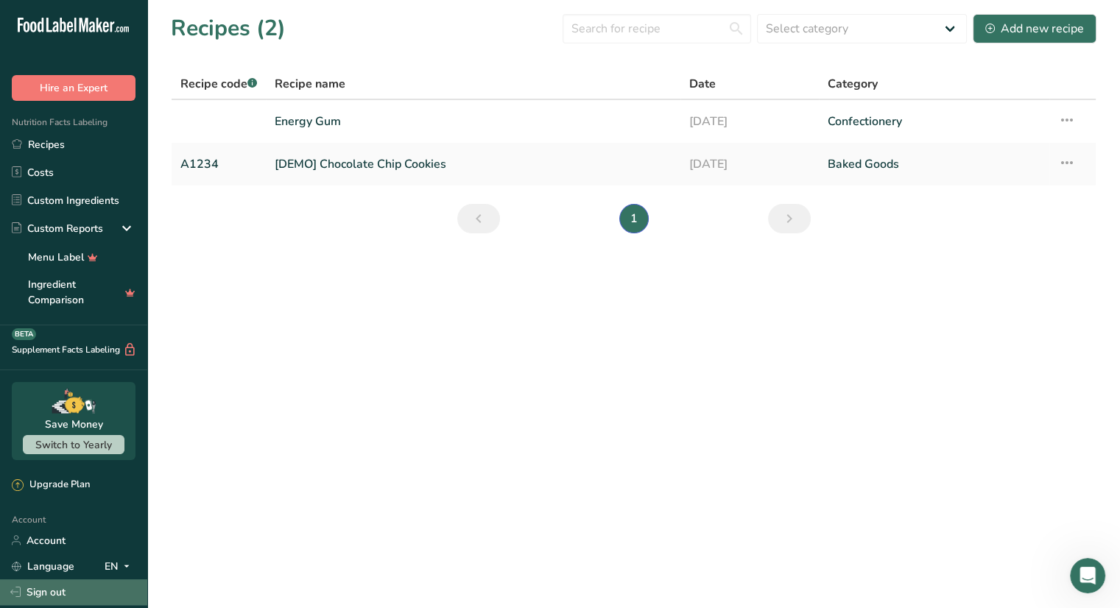
click at [77, 593] on link "Sign out" at bounding box center [73, 593] width 147 height 26
